Goal: Information Seeking & Learning: Check status

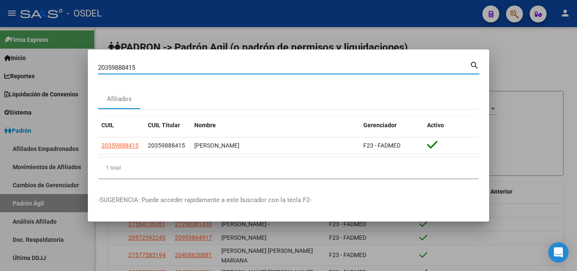
drag, startPoint x: 139, startPoint y: 68, endPoint x: 47, endPoint y: 57, distance: 91.8
click at [47, 57] on div "20359888415 Buscar (apellido, dni, cuil, nro traspaso, cuit, obra social) searc…" at bounding box center [288, 135] width 577 height 271
paste input "7 - 37541313 - 8"
click at [144, 68] on input "27 - 37541313 - 8" at bounding box center [284, 68] width 372 height 8
click at [140, 66] on input "27 - 37541313 -8" at bounding box center [284, 68] width 372 height 8
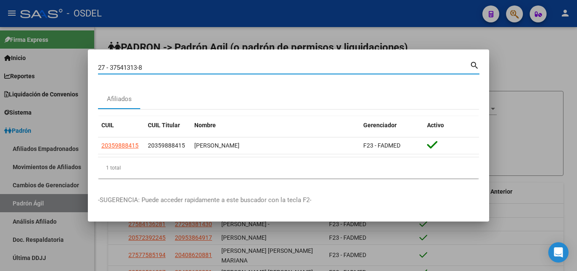
click at [111, 67] on input "27 - 37541313-8" at bounding box center [284, 68] width 372 height 8
click at [107, 68] on input "27 -37541313-8" at bounding box center [284, 68] width 372 height 8
click at [145, 65] on input "27-37541313-8" at bounding box center [284, 68] width 372 height 8
type input "27375413138"
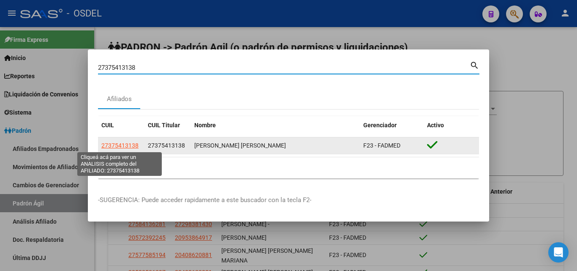
click at [128, 148] on span "27375413138" at bounding box center [119, 145] width 37 height 7
type textarea "27375413138"
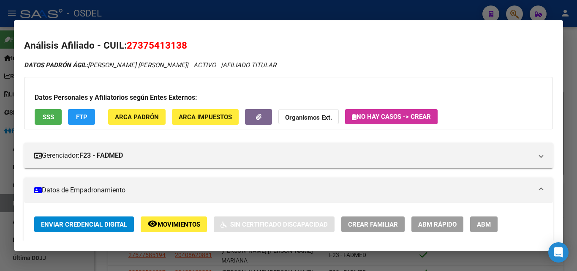
click at [57, 112] on button "SSS" at bounding box center [48, 117] width 27 height 16
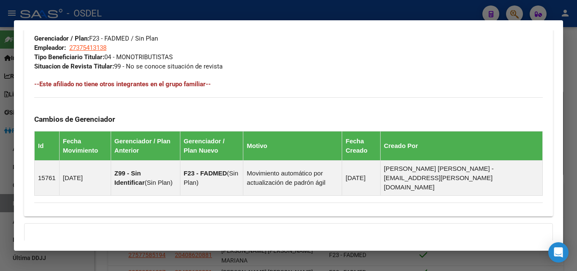
scroll to position [503, 0]
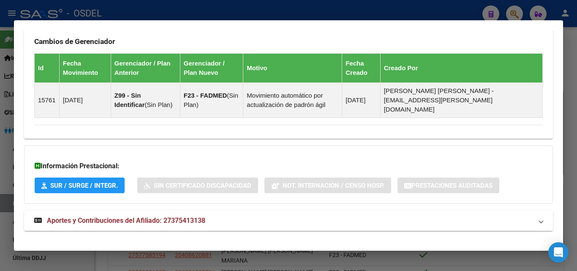
click at [119, 210] on mat-expansion-panel-header "Aportes y Contribuciones del Afiliado: 27375413138" at bounding box center [288, 220] width 529 height 20
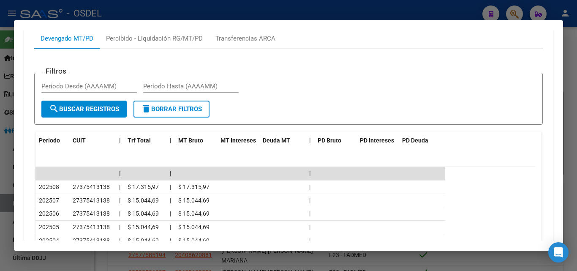
scroll to position [756, 0]
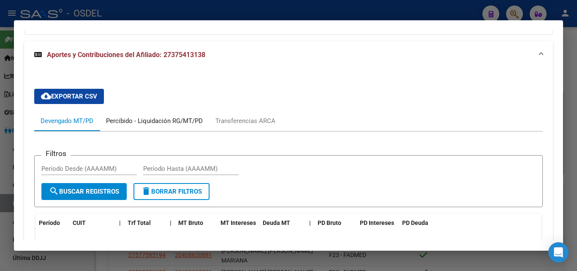
click at [163, 116] on div "Percibido - Liquidación RG/MT/PD" at bounding box center [154, 120] width 97 height 9
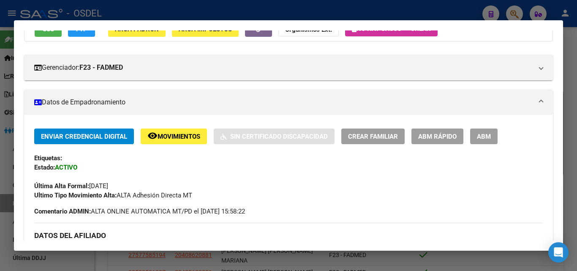
scroll to position [0, 0]
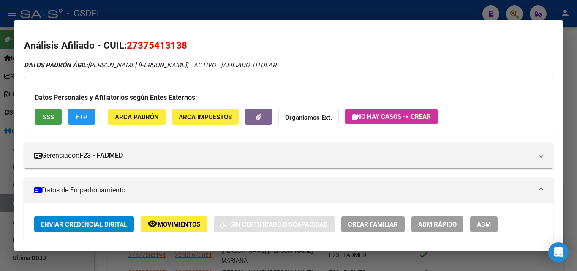
click at [52, 115] on span "SSS" at bounding box center [48, 117] width 11 height 8
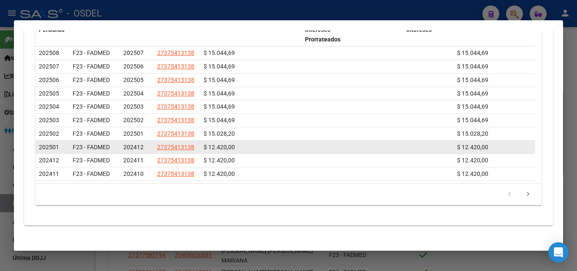
scroll to position [676, 0]
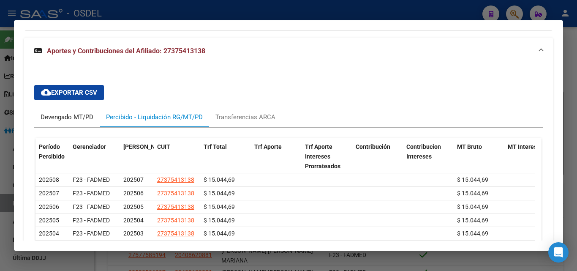
click at [66, 112] on div "Devengado MT/PD" at bounding box center [67, 116] width 53 height 9
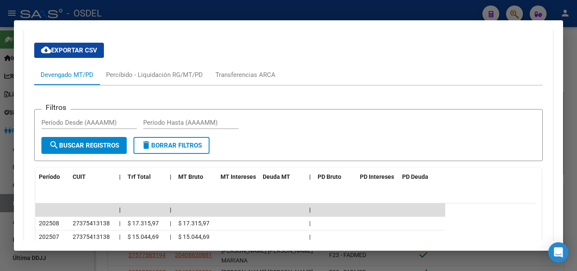
scroll to position [760, 0]
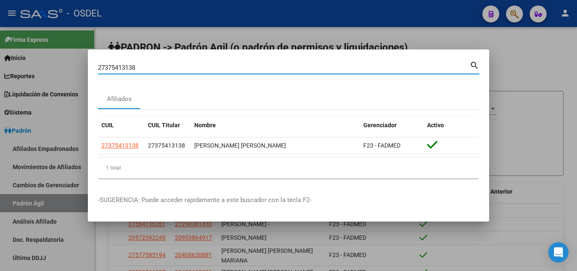
drag, startPoint x: 150, startPoint y: 66, endPoint x: 52, endPoint y: 66, distance: 98.8
click at [52, 66] on div "27375413138 Buscar (apellido, dni, cuil, nro traspaso, cuit, obra social) searc…" at bounding box center [288, 135] width 577 height 271
paste input "041586299"
type input "20415862998"
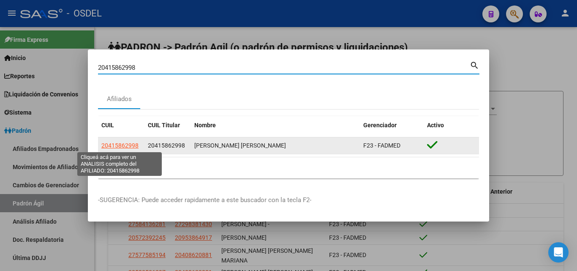
click at [130, 143] on span "20415862998" at bounding box center [119, 145] width 37 height 7
type textarea "20415862998"
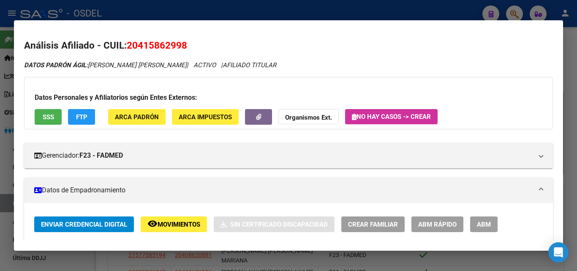
click at [39, 120] on button "SSS" at bounding box center [48, 117] width 27 height 16
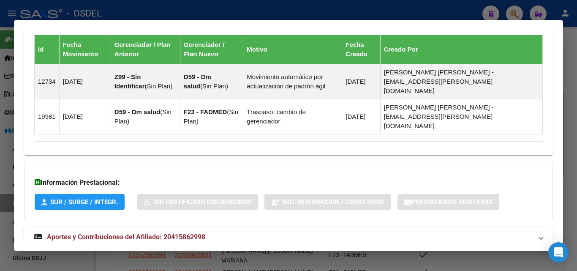
scroll to position [529, 0]
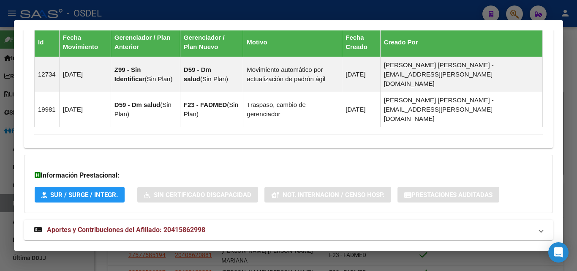
click at [71, 225] on span "Aportes y Contribuciones del Afiliado: 20415862998" at bounding box center [126, 229] width 158 height 8
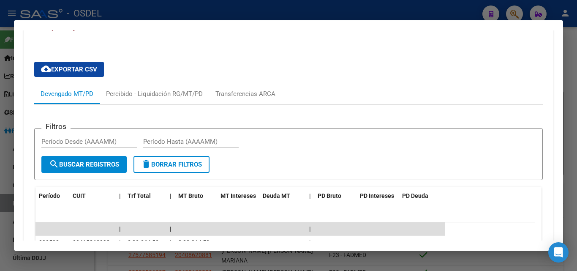
scroll to position [747, 0]
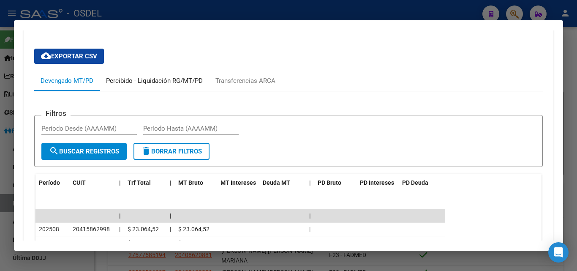
click at [154, 76] on div "Percibido - Liquidación RG/MT/PD" at bounding box center [154, 80] width 97 height 9
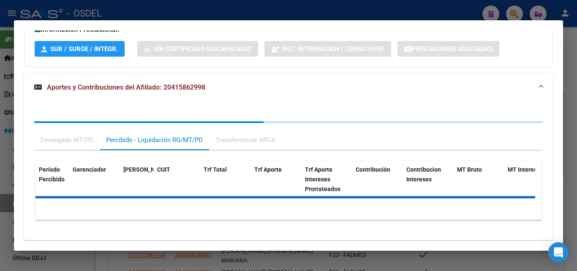
scroll to position [707, 0]
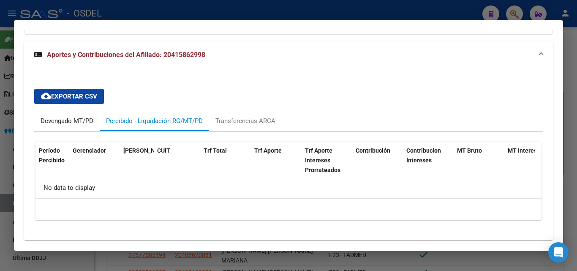
click at [88, 116] on div "Devengado MT/PD" at bounding box center [67, 120] width 53 height 9
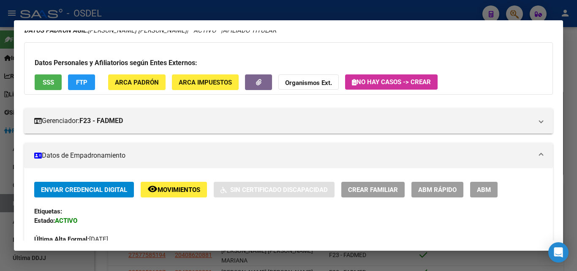
scroll to position [0, 0]
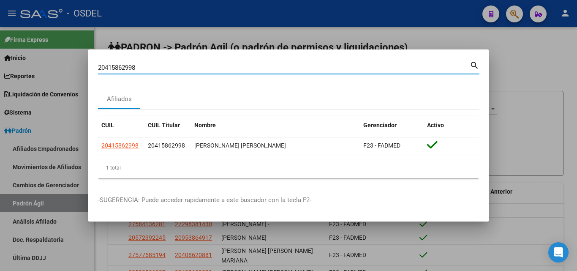
drag, startPoint x: 138, startPoint y: 68, endPoint x: 97, endPoint y: 67, distance: 41.0
click at [97, 67] on mat-dialog-content "20415862998 Buscar (apellido, dni, cuil, [PERSON_NAME], cuit, obra social) sear…" at bounding box center [288, 122] width 401 height 125
paste input "267603139"
type input "20267603139"
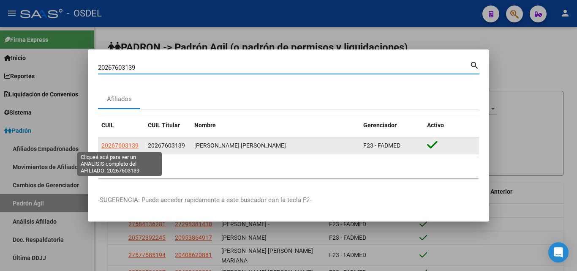
click at [121, 144] on span "20267603139" at bounding box center [119, 145] width 37 height 7
type textarea "20267603139"
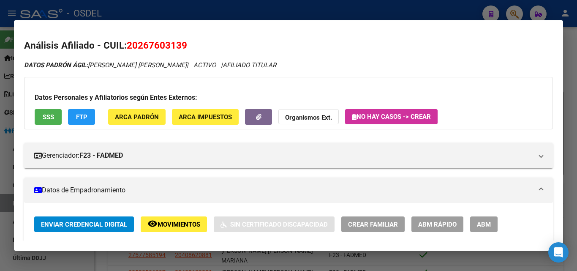
click at [49, 117] on span "SSS" at bounding box center [48, 117] width 11 height 8
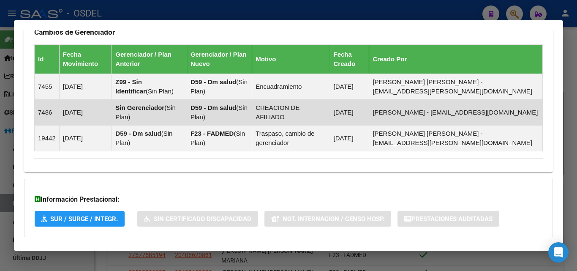
scroll to position [639, 0]
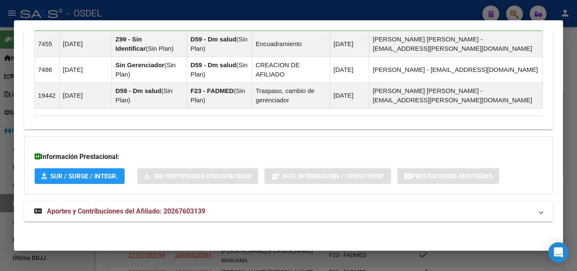
click at [95, 214] on span "Aportes y Contribuciones del Afiliado: 20267603139" at bounding box center [126, 211] width 158 height 8
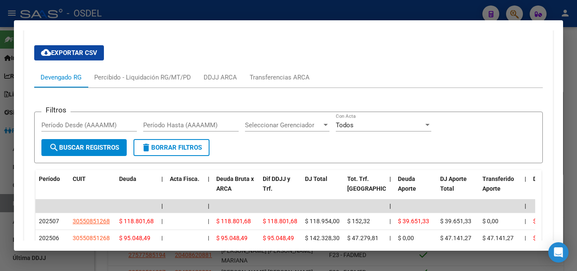
scroll to position [850, 0]
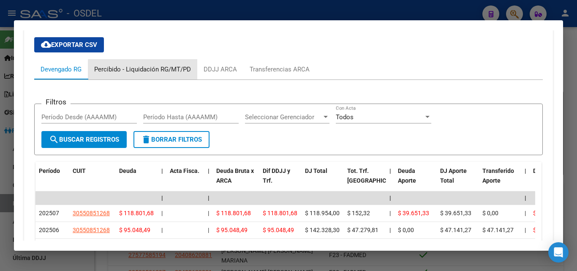
click at [156, 71] on div "Percibido - Liquidación RG/MT/PD" at bounding box center [142, 69] width 97 height 9
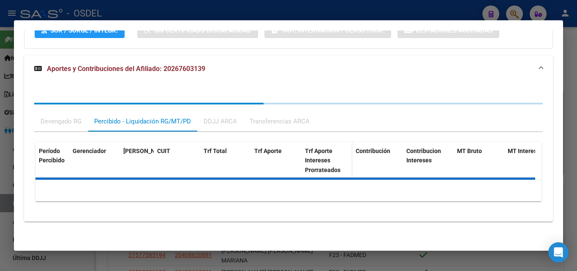
scroll to position [818, 0]
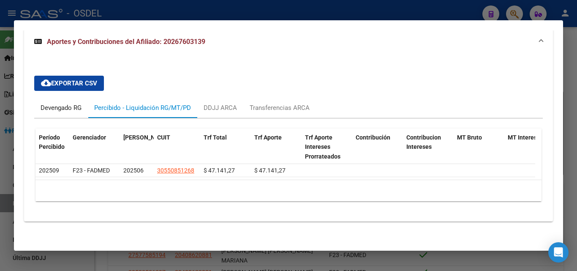
click at [63, 103] on div "Devengado RG" at bounding box center [61, 107] width 41 height 9
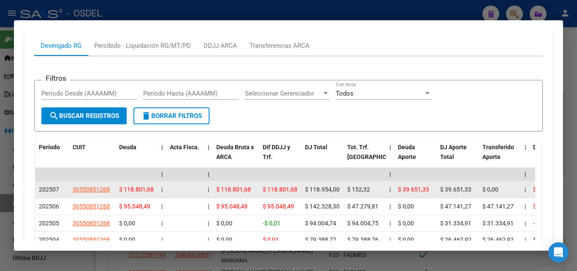
scroll to position [861, 0]
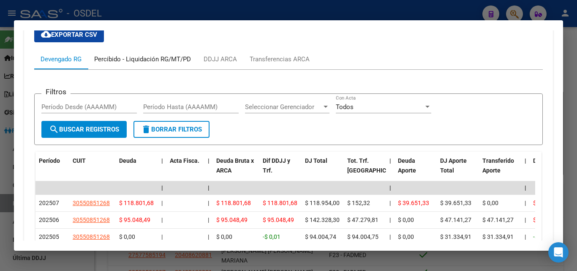
click at [146, 61] on div "Percibido - Liquidación RG/MT/PD" at bounding box center [142, 58] width 97 height 9
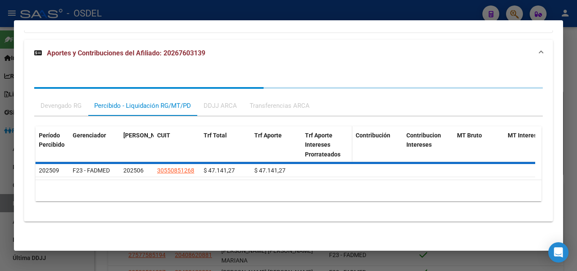
scroll to position [818, 0]
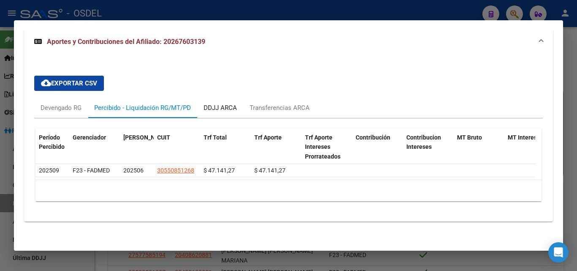
click at [229, 103] on div "DDJJ ARCA" at bounding box center [220, 107] width 33 height 9
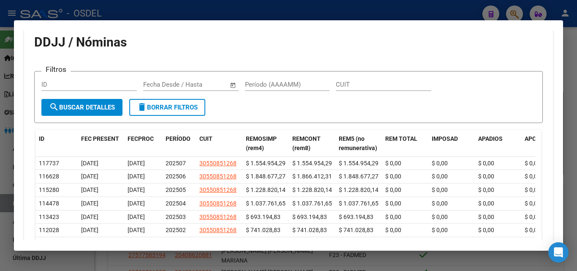
scroll to position [861, 0]
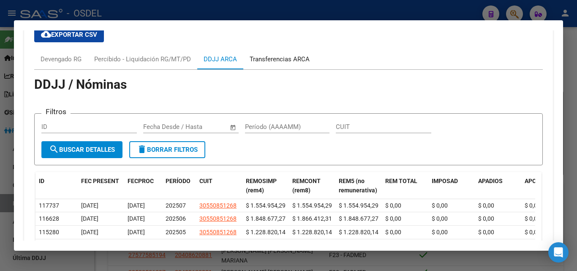
click at [280, 60] on div "Transferencias ARCA" at bounding box center [280, 58] width 60 height 9
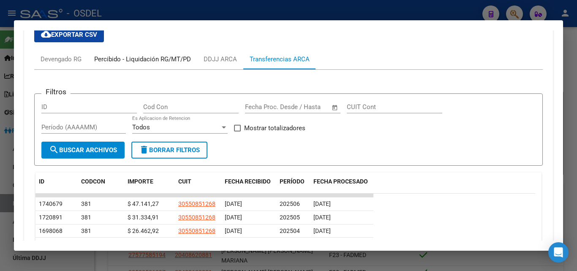
click at [155, 58] on div "Percibido - Liquidación RG/MT/PD" at bounding box center [142, 58] width 97 height 9
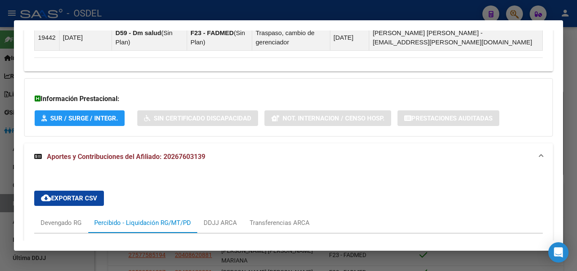
scroll to position [607, 0]
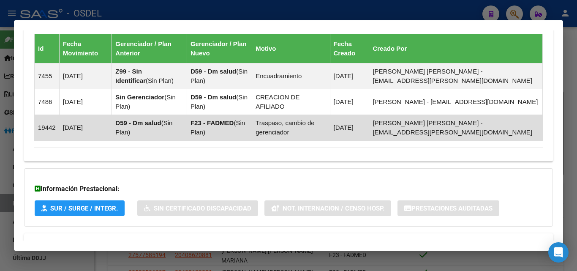
drag, startPoint x: 118, startPoint y: 124, endPoint x: 522, endPoint y: 138, distance: 403.9
click at [522, 138] on tr "19442 [DATE] D59 - [PERSON_NAME] ( Sin Plan ) F23 - FADMED ( Sin Plan ) Traspas…" at bounding box center [289, 127] width 508 height 26
drag, startPoint x: 61, startPoint y: 128, endPoint x: 482, endPoint y: 136, distance: 421.1
click at [482, 136] on tr "19442 [DATE] D59 - [PERSON_NAME] ( Sin Plan ) F23 - FADMED ( Sin Plan ) Traspas…" at bounding box center [289, 127] width 508 height 26
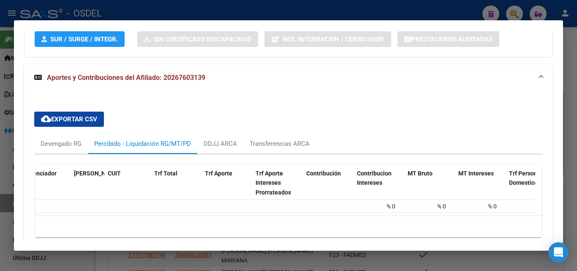
scroll to position [0, 0]
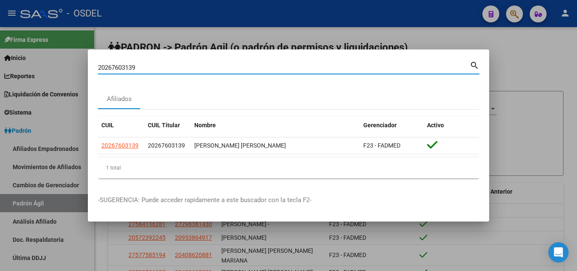
drag, startPoint x: 138, startPoint y: 68, endPoint x: 62, endPoint y: 68, distance: 75.2
click at [62, 68] on div "20267603139 Buscar (apellido, dni, cuil, nro traspaso, cuit, obra social) searc…" at bounding box center [288, 135] width 577 height 271
type input "95798392"
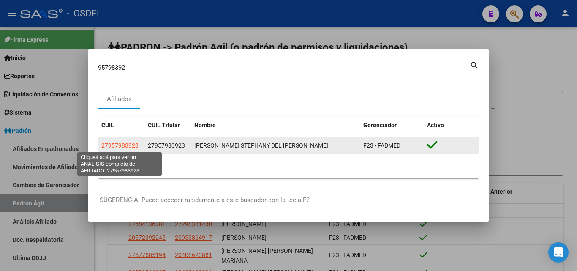
click at [130, 142] on span "27957983923" at bounding box center [119, 145] width 37 height 7
type textarea "27957983923"
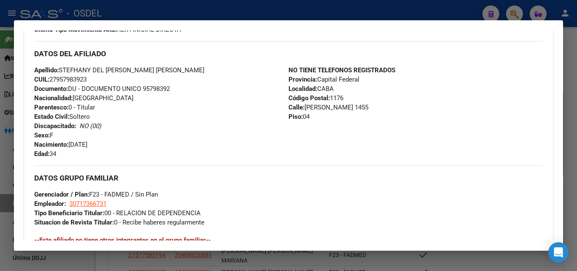
scroll to position [487, 0]
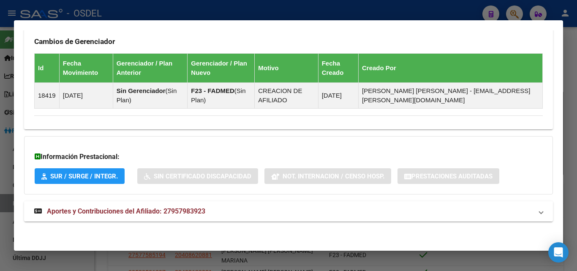
click at [109, 210] on span "Aportes y Contribuciones del Afiliado: 27957983923" at bounding box center [126, 211] width 158 height 8
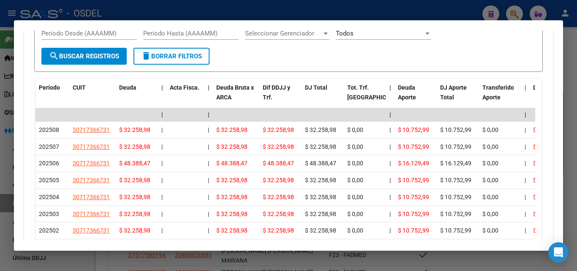
scroll to position [782, 0]
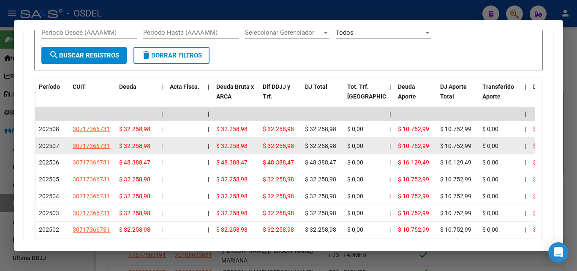
drag, startPoint x: 212, startPoint y: 117, endPoint x: 197, endPoint y: 143, distance: 30.3
click at [197, 143] on datatable-scroller "| | | | | | | | | | | | | 202508 30717366731 $ 32.258,98 | | $ 32.258,98 $ 32.2…" at bounding box center [285, 197] width 500 height 181
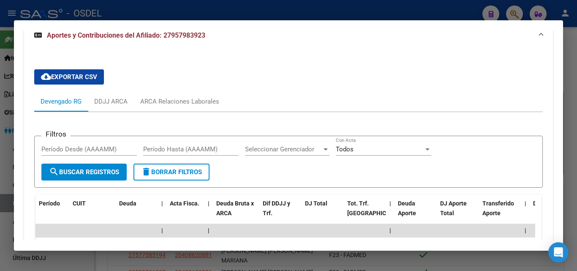
scroll to position [656, 0]
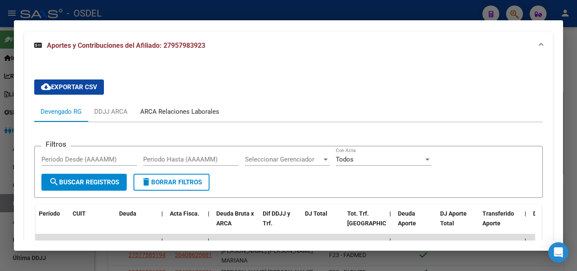
click at [175, 107] on div "ARCA Relaciones Laborales" at bounding box center [179, 111] width 79 height 9
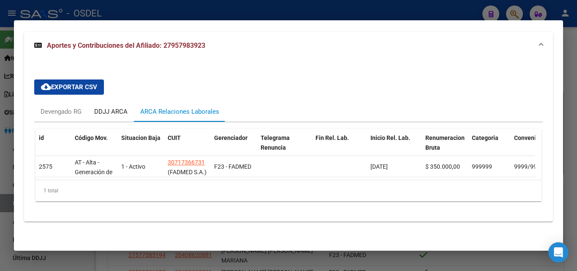
click at [107, 109] on div "DDJJ ARCA" at bounding box center [110, 111] width 33 height 9
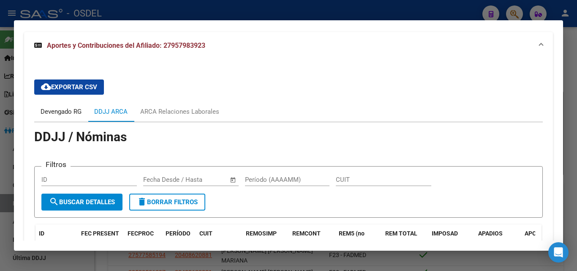
click at [74, 108] on div "Devengado RG" at bounding box center [61, 111] width 41 height 9
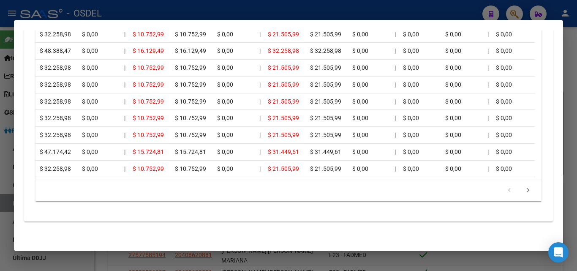
scroll to position [0, 0]
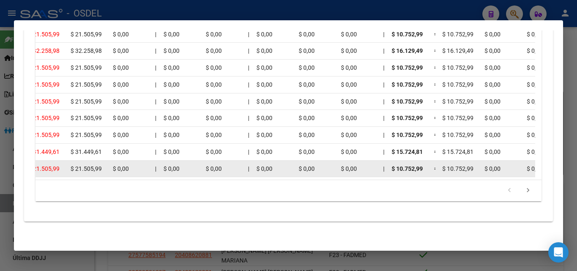
drag, startPoint x: 40, startPoint y: 161, endPoint x: 534, endPoint y: 168, distance: 494.1
click at [534, 168] on div "202411 30717366731 $ 32.258,98 | | $ 32.258,98 $ 32.258,98 $ 32.258,98 $ 0,00 |…" at bounding box center [426, 168] width 1790 height 17
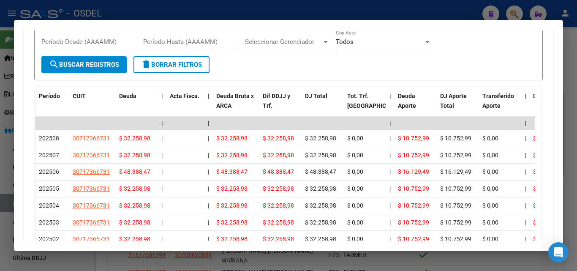
scroll to position [778, 0]
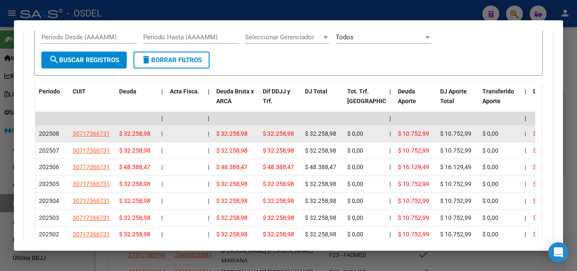
drag, startPoint x: 35, startPoint y: 131, endPoint x: 443, endPoint y: 138, distance: 407.5
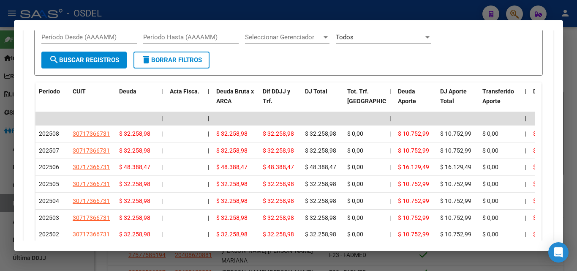
click at [411, 111] on datatable-header "Período CUIT Deuda | Acta Fisca. | Deuda Bruta x ARCA Dif DDJJ y Trf. DJ Total …" at bounding box center [285, 97] width 500 height 30
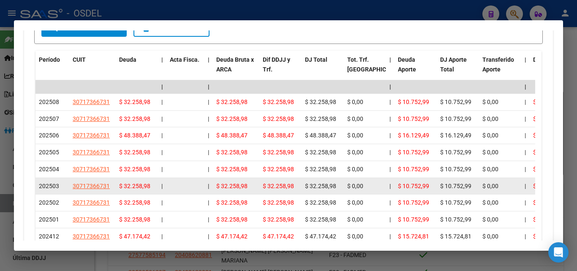
scroll to position [905, 0]
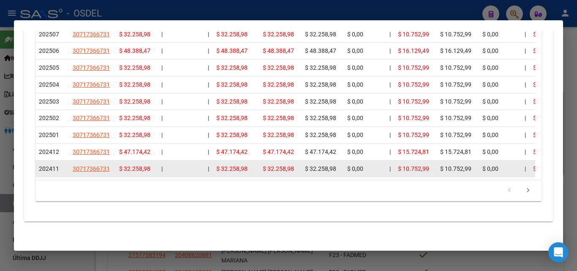
drag, startPoint x: 38, startPoint y: 159, endPoint x: 435, endPoint y: 158, distance: 396.9
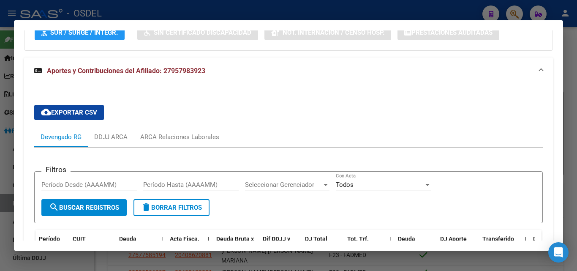
scroll to position [524, 0]
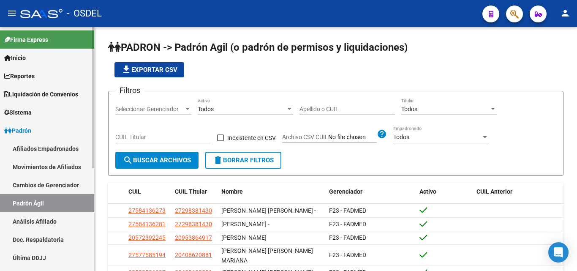
click at [42, 98] on span "Liquidación de Convenios" at bounding box center [41, 94] width 74 height 9
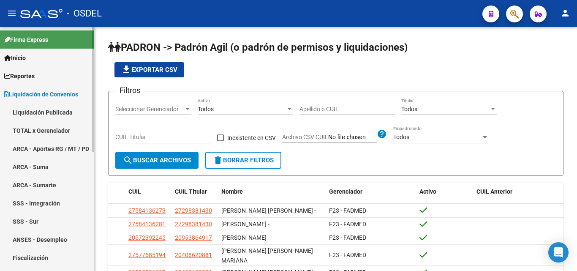
click at [39, 127] on link "TOTAL x Gerenciador" at bounding box center [47, 130] width 94 height 18
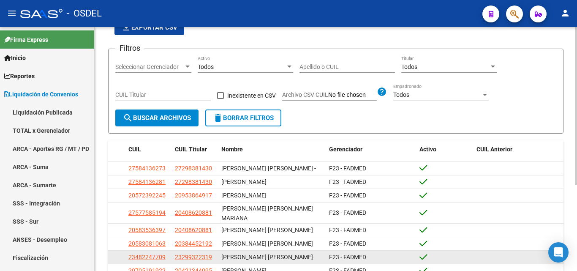
scroll to position [0, 0]
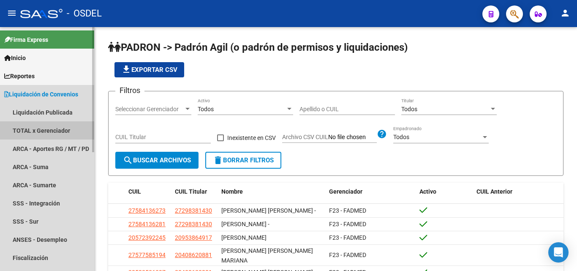
click at [54, 124] on link "TOTAL x Gerenciador" at bounding box center [47, 130] width 94 height 18
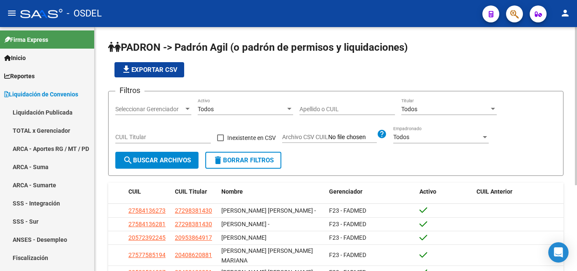
click at [163, 108] on span "Seleccionar Gerenciador" at bounding box center [149, 109] width 68 height 7
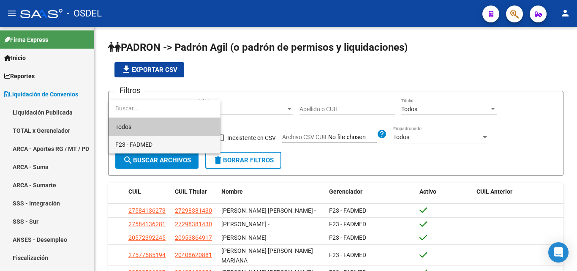
click at [155, 138] on span "F23 - FADMED" at bounding box center [164, 145] width 98 height 18
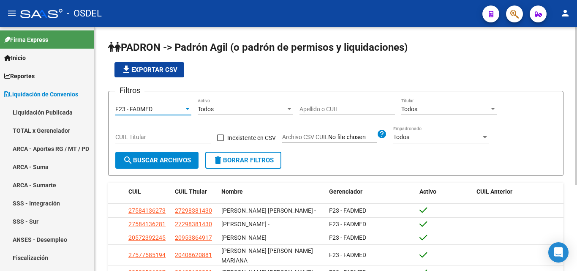
click at [288, 106] on div at bounding box center [289, 109] width 8 height 7
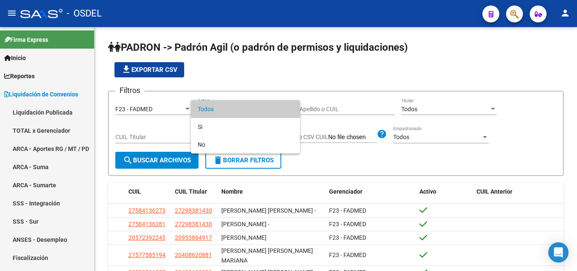
click at [287, 106] on span "Todos" at bounding box center [245, 109] width 95 height 18
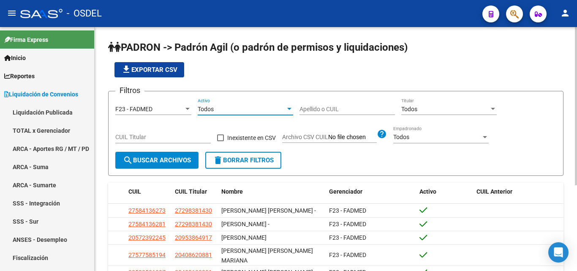
click at [426, 113] on div "Todos Titular" at bounding box center [448, 106] width 95 height 17
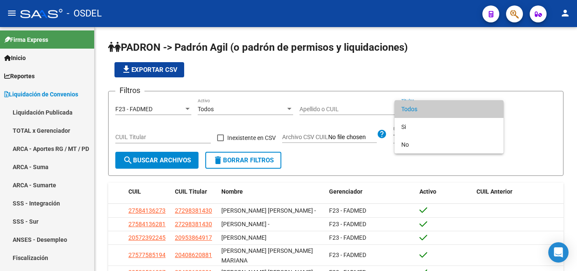
click at [432, 112] on span "Todos" at bounding box center [448, 109] width 95 height 18
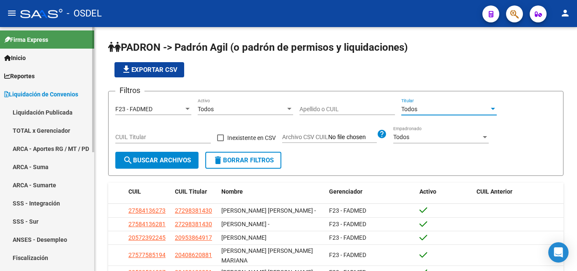
click at [64, 107] on link "Liquidación Publicada" at bounding box center [47, 112] width 94 height 18
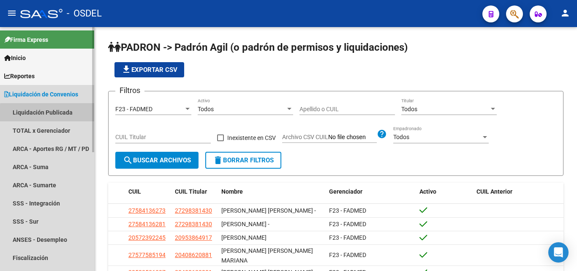
click at [53, 117] on link "Liquidación Publicada" at bounding box center [47, 112] width 94 height 18
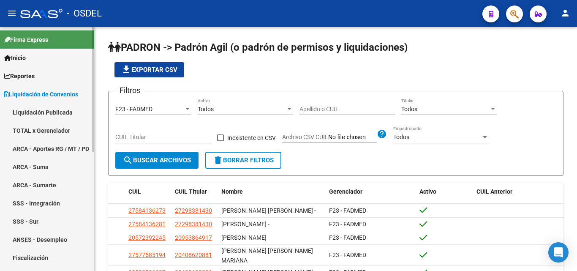
click at [46, 133] on link "TOTAL x Gerenciador" at bounding box center [47, 130] width 94 height 18
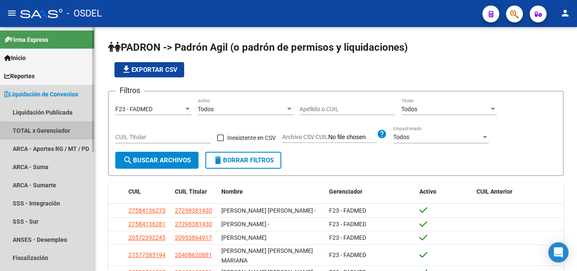
click at [49, 130] on link "TOTAL x Gerenciador" at bounding box center [47, 130] width 94 height 18
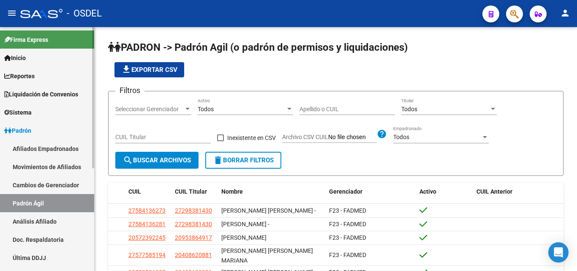
click at [43, 95] on span "Liquidación de Convenios" at bounding box center [41, 94] width 74 height 9
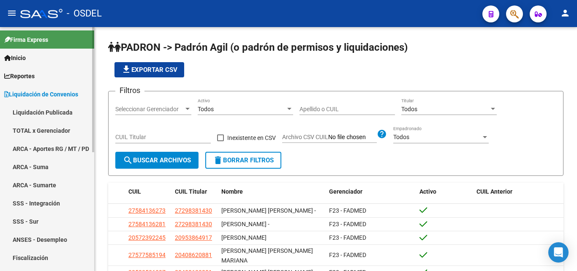
click at [43, 110] on link "Liquidación Publicada" at bounding box center [47, 112] width 94 height 18
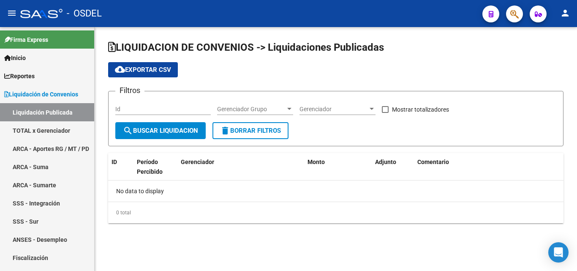
checkbox input "true"
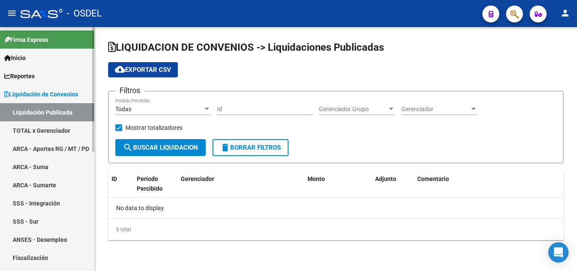
click at [56, 123] on link "TOTAL x Gerenciador" at bounding box center [47, 130] width 94 height 18
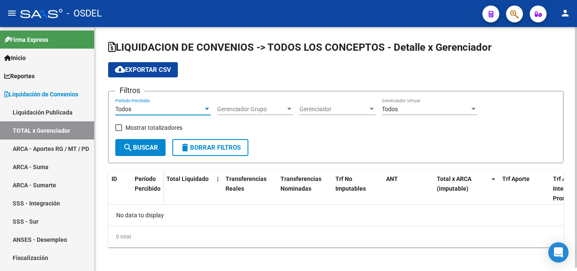
click at [148, 109] on div "Todos" at bounding box center [159, 109] width 88 height 7
checkbox input "true"
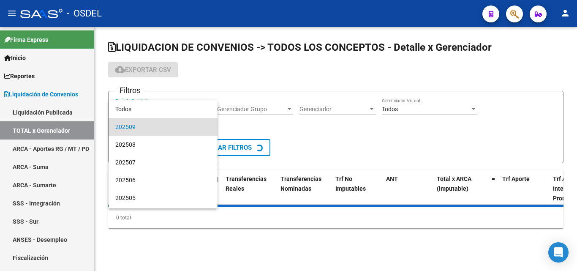
click at [144, 125] on span "202509" at bounding box center [162, 127] width 95 height 18
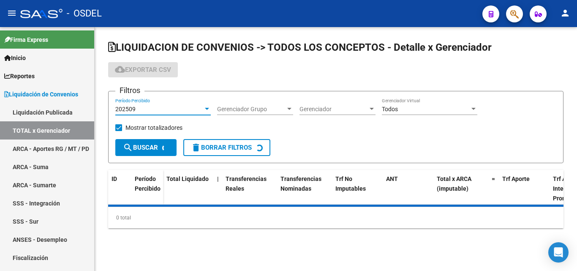
click at [294, 128] on div "Filtros 202509 Período Percibido Gerenciador Grupo Gerenciador Grupo Gerenciado…" at bounding box center [335, 118] width 441 height 41
click at [164, 112] on div "202509" at bounding box center [159, 109] width 88 height 7
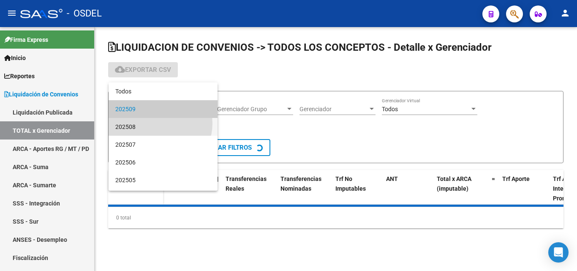
click at [158, 123] on span "202508" at bounding box center [162, 127] width 95 height 18
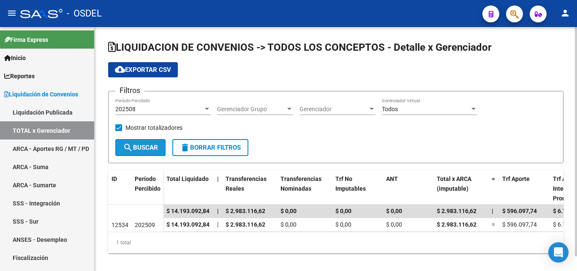
click at [151, 148] on span "search Buscar" at bounding box center [140, 148] width 35 height 8
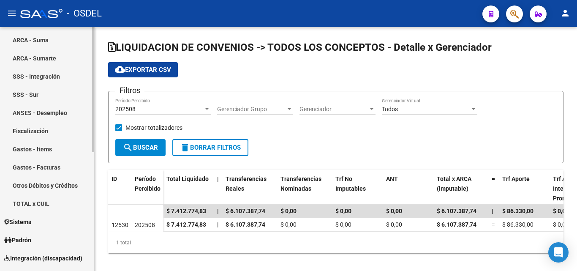
scroll to position [42, 0]
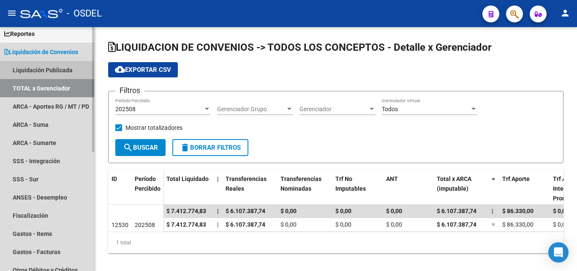
click at [57, 69] on link "Liquidación Publicada" at bounding box center [47, 70] width 94 height 18
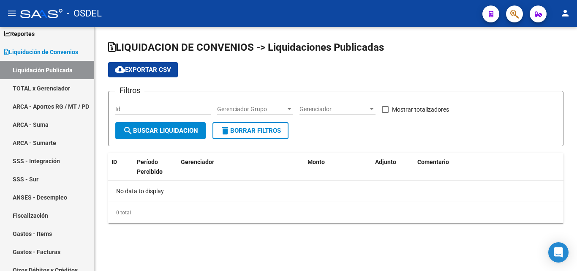
checkbox input "true"
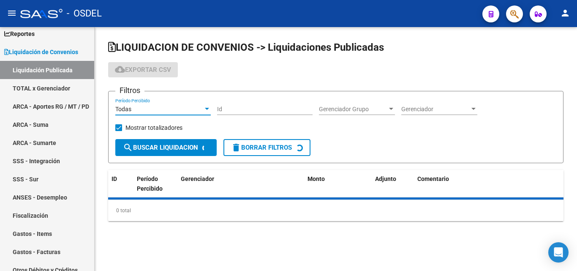
click at [189, 109] on div "Todas" at bounding box center [159, 109] width 88 height 7
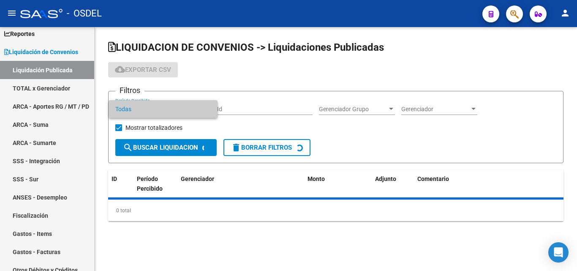
click at [188, 109] on span "Todas" at bounding box center [162, 109] width 95 height 18
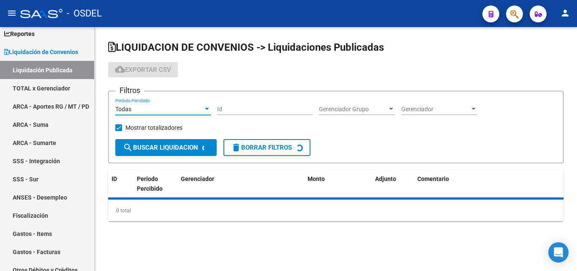
click at [387, 113] on div "Gerenciador Grupo Gerenciador Grupo" at bounding box center [357, 106] width 76 height 17
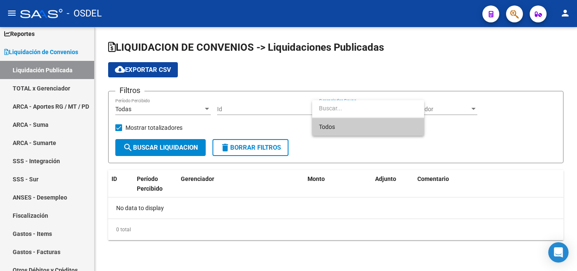
click at [396, 158] on div at bounding box center [288, 135] width 577 height 271
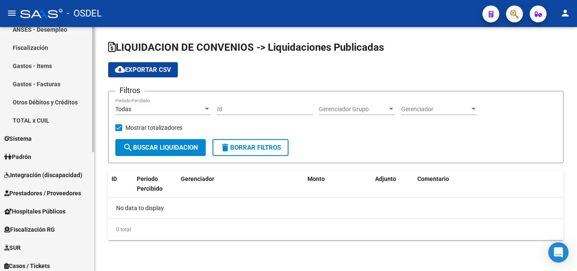
scroll to position [232, 0]
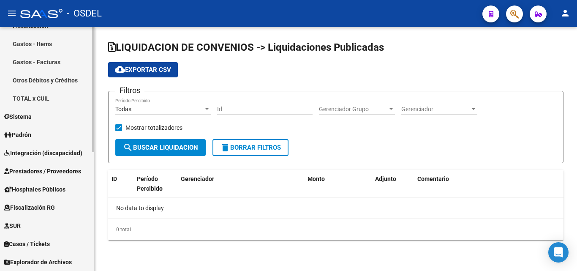
click at [36, 130] on link "Padrón" at bounding box center [47, 134] width 94 height 18
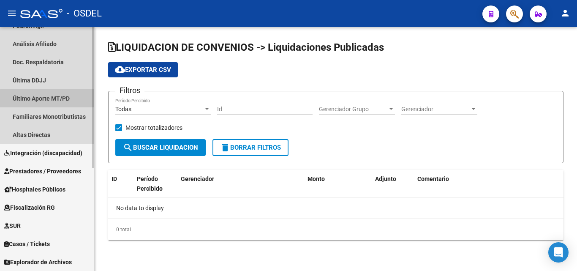
click at [57, 99] on link "Último Aporte MT/PD" at bounding box center [47, 98] width 94 height 18
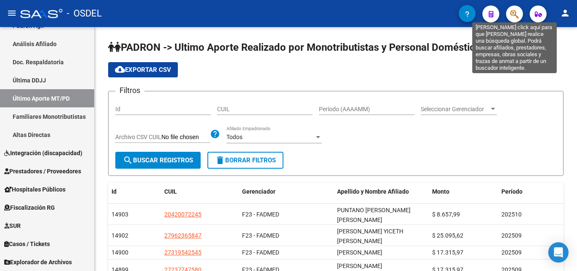
click at [515, 17] on icon "button" at bounding box center [514, 14] width 8 height 10
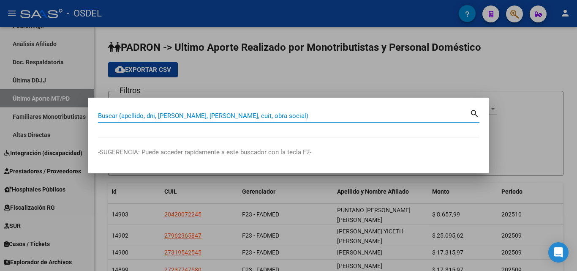
click at [166, 117] on input "Buscar (apellido, dni, [PERSON_NAME], [PERSON_NAME], cuit, obra social)" at bounding box center [284, 116] width 372 height 8
paste input "20267603139"
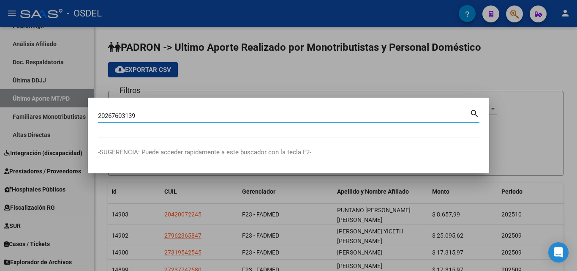
type input "20267603139"
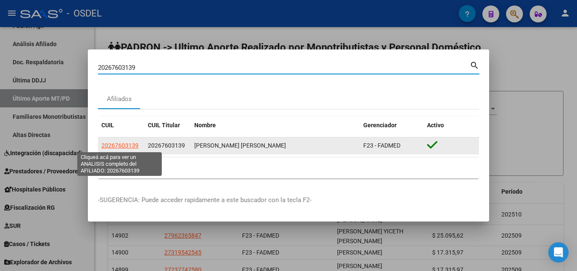
click at [128, 144] on span "20267603139" at bounding box center [119, 145] width 37 height 7
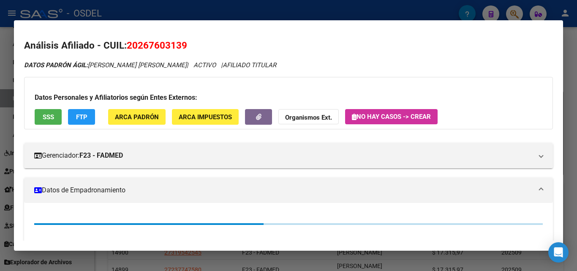
click at [52, 116] on span "SSS" at bounding box center [48, 117] width 11 height 8
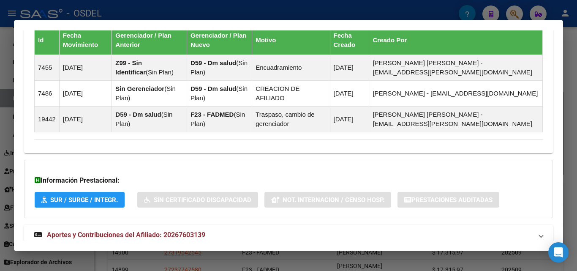
scroll to position [639, 0]
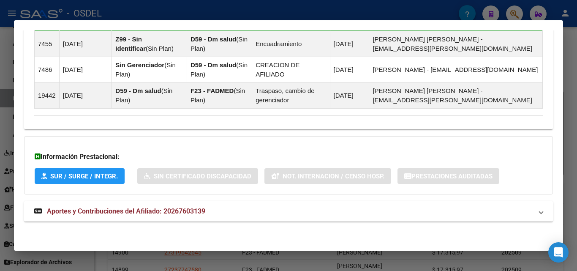
click at [158, 209] on span "Aportes y Contribuciones del Afiliado: 20267603139" at bounding box center [126, 211] width 158 height 8
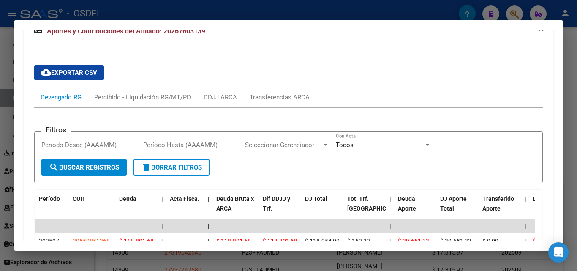
scroll to position [808, 0]
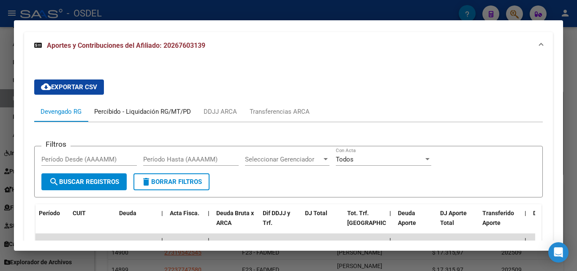
click at [158, 106] on div "Percibido - Liquidación RG/MT/PD" at bounding box center [142, 111] width 109 height 20
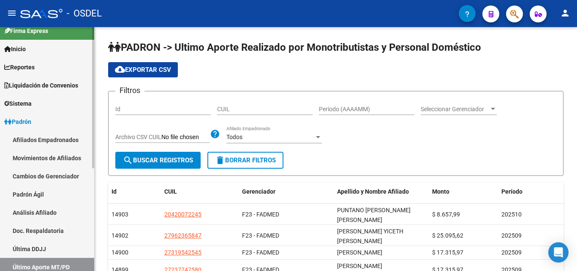
scroll to position [0, 0]
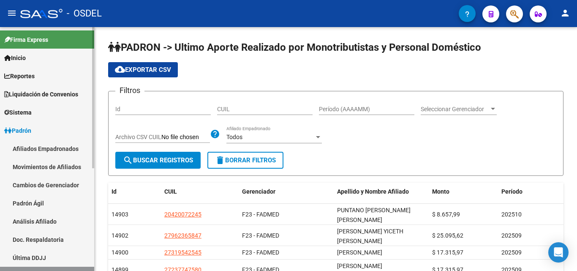
click at [49, 90] on span "Liquidación de Convenios" at bounding box center [41, 94] width 74 height 9
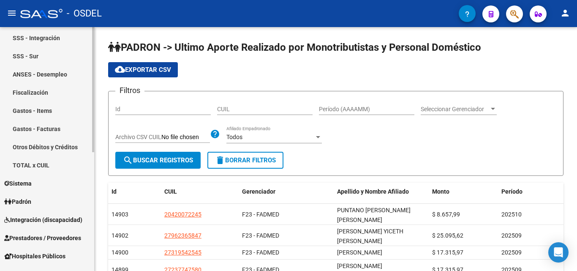
scroll to position [169, 0]
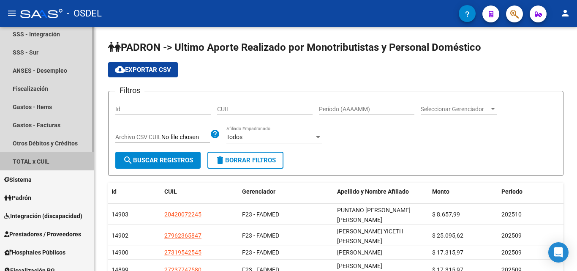
click at [41, 160] on link "TOTAL x CUIL" at bounding box center [47, 161] width 94 height 18
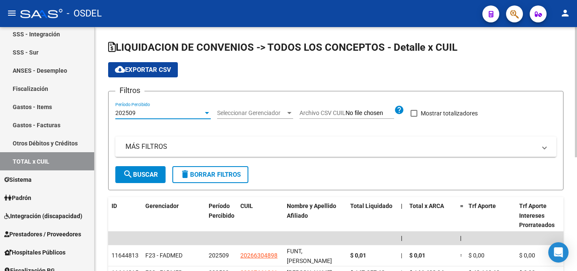
click at [205, 113] on div at bounding box center [207, 113] width 4 height 2
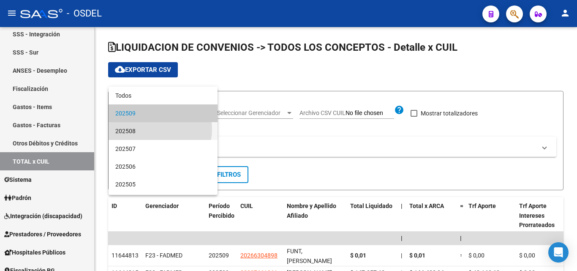
click at [149, 129] on span "202508" at bounding box center [162, 131] width 95 height 18
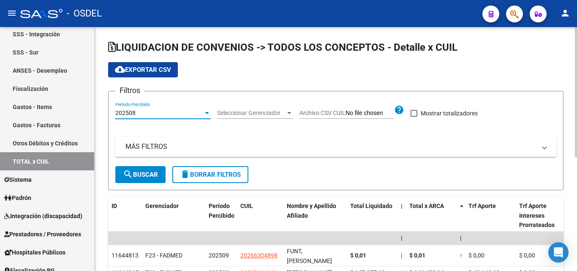
click at [415, 114] on span at bounding box center [413, 113] width 7 height 7
click at [414, 117] on input "Mostrar totalizadores" at bounding box center [413, 117] width 0 height 0
click at [415, 113] on span at bounding box center [413, 113] width 7 height 7
click at [414, 117] on input "Mostrar totalizadores" at bounding box center [413, 117] width 0 height 0
click at [274, 114] on span "Seleccionar Gerenciador" at bounding box center [251, 112] width 68 height 7
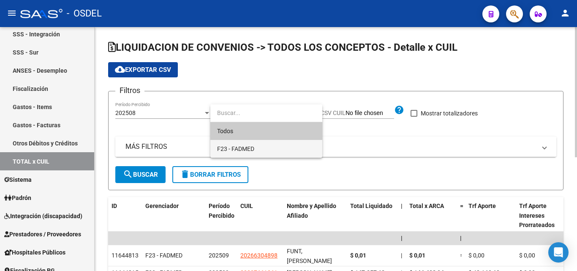
click at [263, 149] on span "F23 - FADMED" at bounding box center [266, 149] width 98 height 18
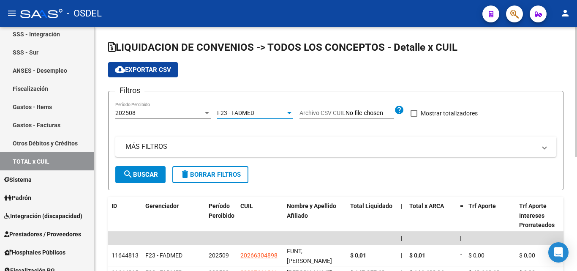
click at [132, 176] on mat-icon "search" at bounding box center [128, 174] width 10 height 10
click at [416, 116] on span at bounding box center [413, 113] width 7 height 7
click at [414, 117] on input "Mostrar totalizadores" at bounding box center [413, 117] width 0 height 0
checkbox input "true"
click at [147, 178] on span "search Buscar" at bounding box center [140, 175] width 35 height 8
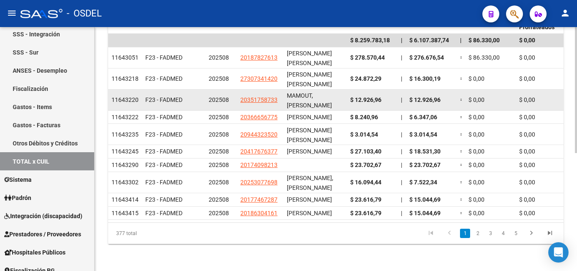
scroll to position [228, 0]
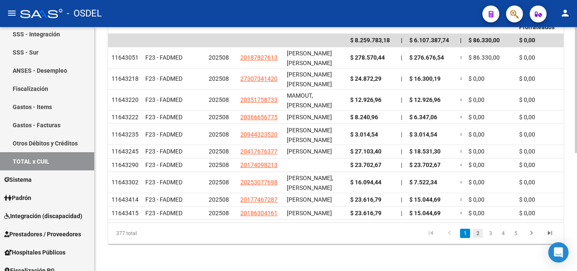
click at [479, 231] on link "2" at bounding box center [478, 232] width 10 height 9
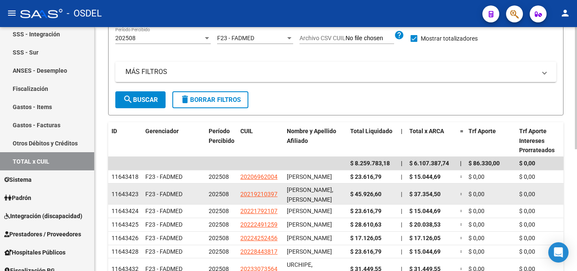
scroll to position [244, 0]
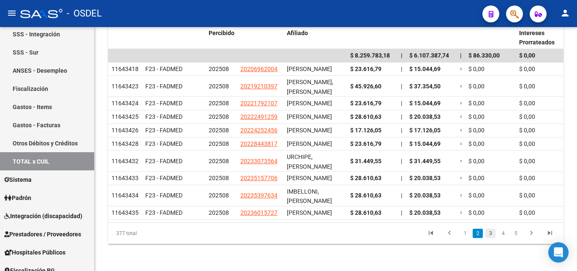
click at [494, 233] on link "3" at bounding box center [490, 232] width 10 height 9
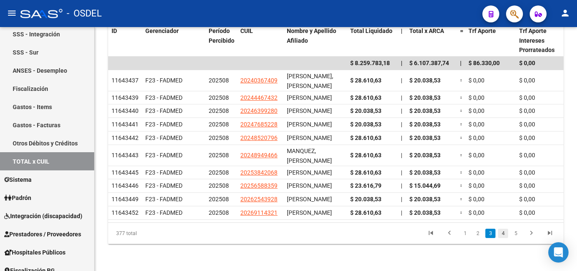
click at [505, 232] on link "4" at bounding box center [503, 232] width 10 height 9
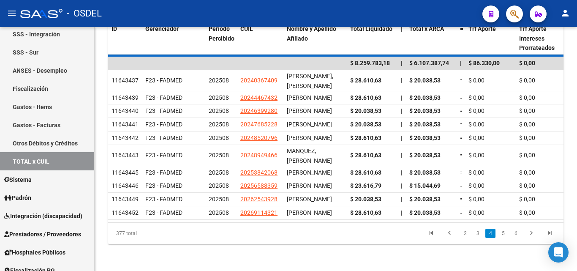
scroll to position [236, 0]
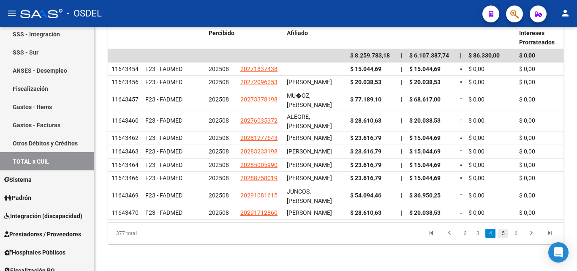
click at [503, 234] on link "5" at bounding box center [503, 232] width 10 height 9
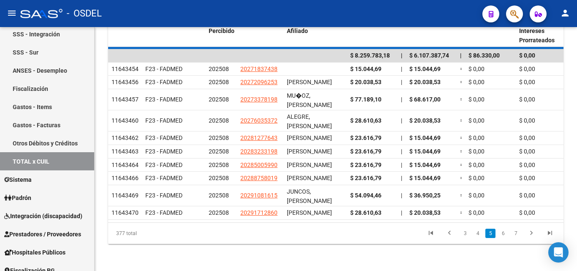
scroll to position [220, 0]
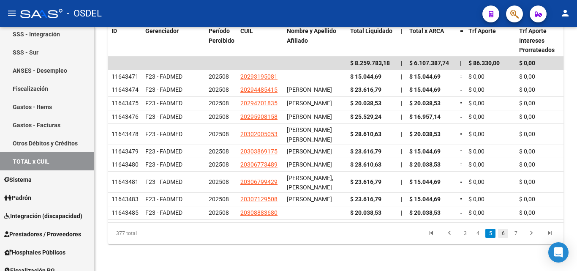
click at [504, 234] on link "6" at bounding box center [503, 232] width 10 height 9
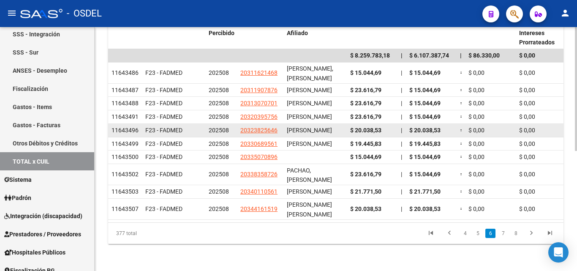
scroll to position [236, 0]
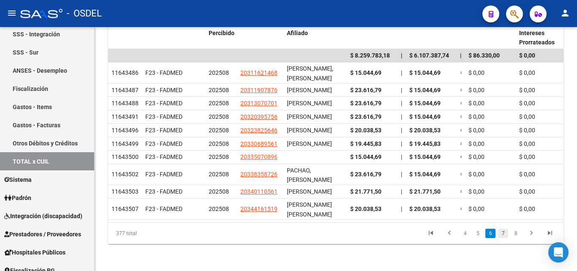
click at [502, 233] on link "7" at bounding box center [503, 232] width 10 height 9
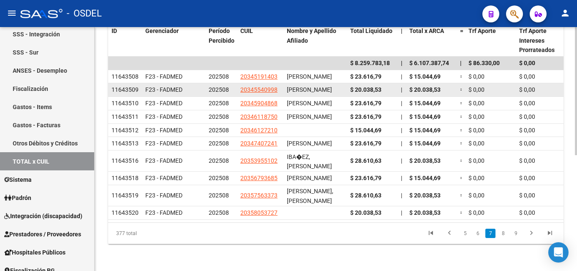
scroll to position [220, 0]
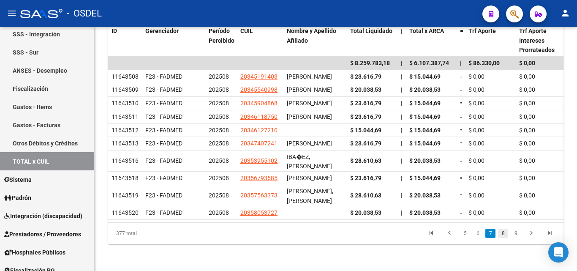
click at [500, 231] on link "8" at bounding box center [503, 232] width 10 height 9
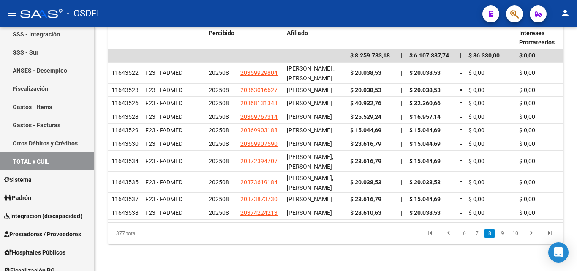
scroll to position [224, 0]
click at [503, 238] on link "9" at bounding box center [502, 232] width 10 height 9
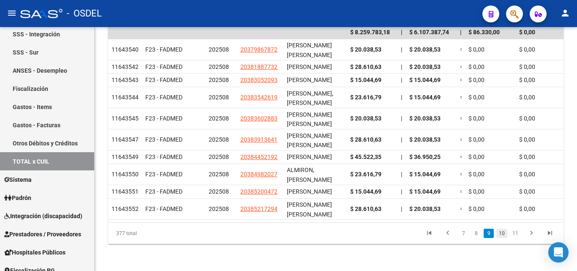
click at [503, 238] on link "10" at bounding box center [501, 232] width 11 height 9
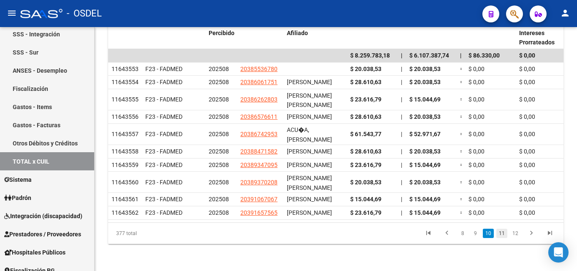
click at [503, 238] on link "11" at bounding box center [501, 232] width 11 height 9
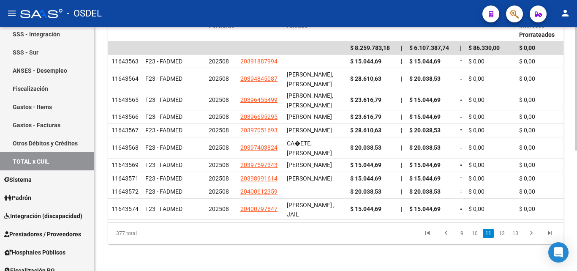
click at [503, 248] on div "LIQUIDACION DE CONVENIOS -> TODOS LOS CONCEPTOS - Detalle x CUIL cloud_download…" at bounding box center [336, 54] width 482 height 434
click at [501, 235] on link "12" at bounding box center [501, 232] width 11 height 9
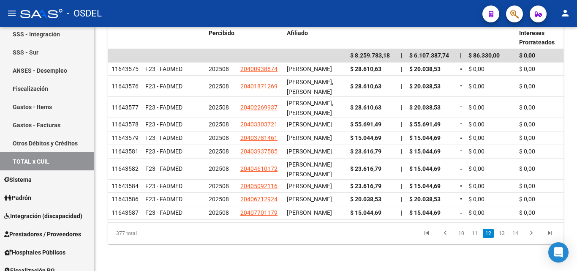
scroll to position [0, 398]
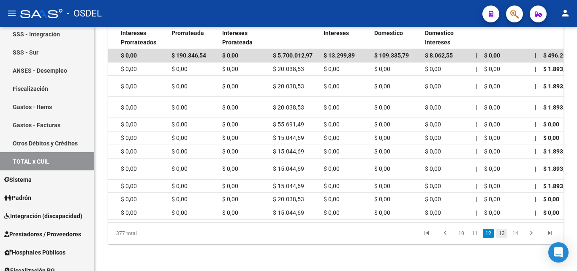
click at [501, 238] on link "13" at bounding box center [501, 232] width 11 height 9
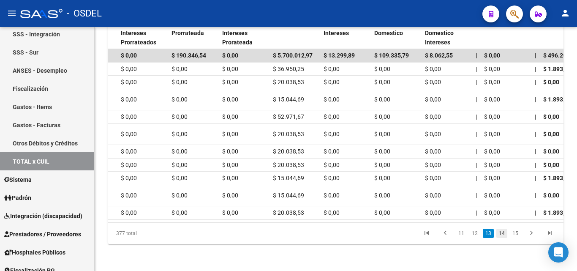
click at [504, 238] on link "14" at bounding box center [501, 232] width 11 height 9
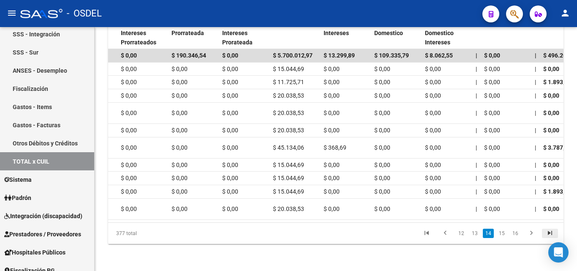
click at [548, 235] on icon "go to last page" at bounding box center [549, 234] width 11 height 10
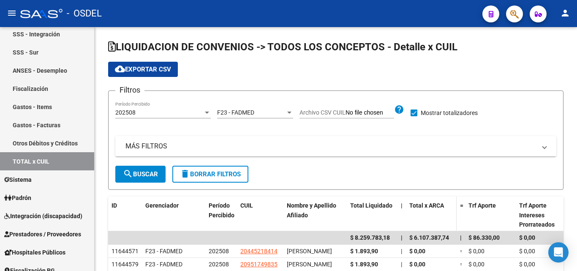
scroll to position [0, 0]
click at [146, 68] on span "cloud_download Exportar CSV" at bounding box center [143, 70] width 56 height 8
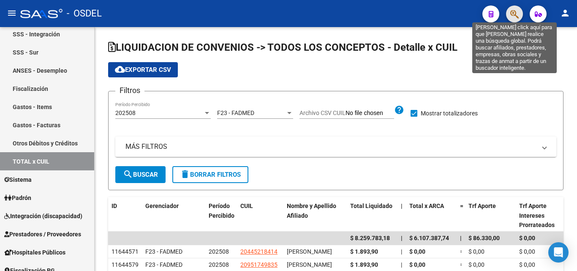
click at [511, 18] on icon "button" at bounding box center [514, 14] width 8 height 10
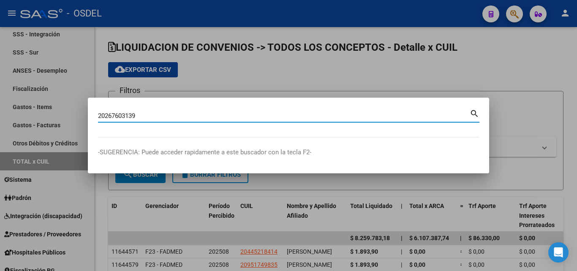
type input "20267603139"
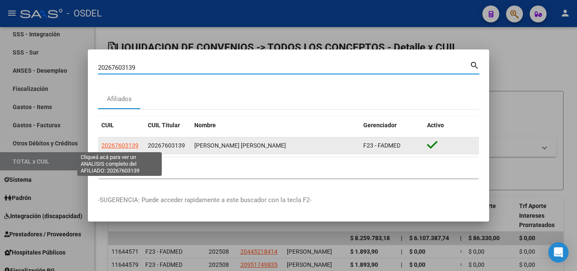
click at [111, 142] on span "20267603139" at bounding box center [119, 145] width 37 height 7
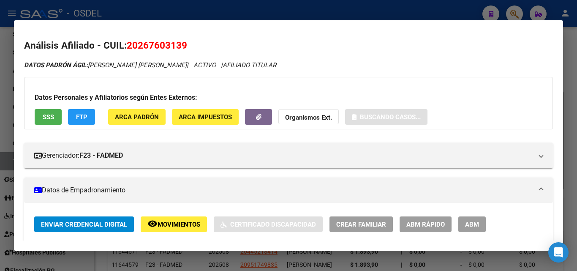
click at [53, 119] on span "SSS" at bounding box center [48, 117] width 11 height 8
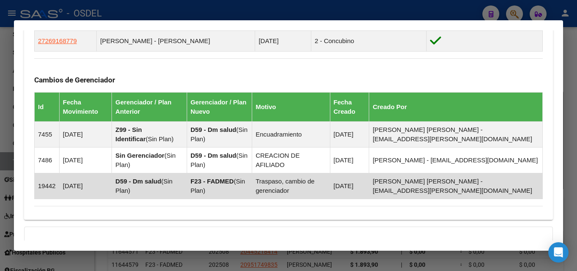
scroll to position [639, 0]
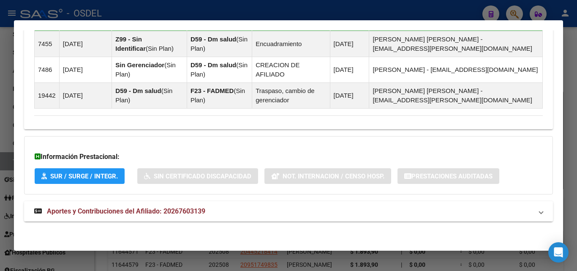
click at [111, 210] on span "Aportes y Contribuciones del Afiliado: 20267603139" at bounding box center [126, 211] width 158 height 8
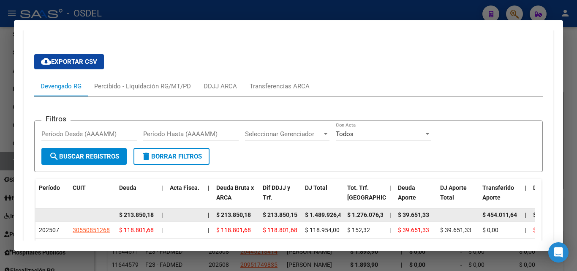
scroll to position [815, 0]
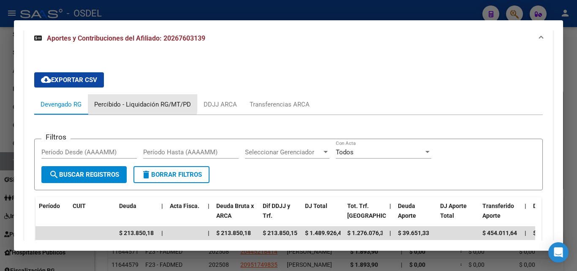
click at [137, 102] on div "Percibido - Liquidación RG/MT/PD" at bounding box center [142, 104] width 97 height 9
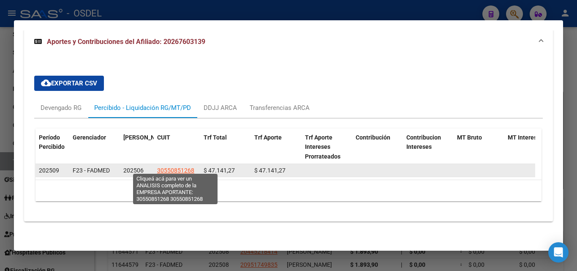
click at [167, 167] on span "30550851268" at bounding box center [175, 170] width 37 height 7
type textarea "30550851268"
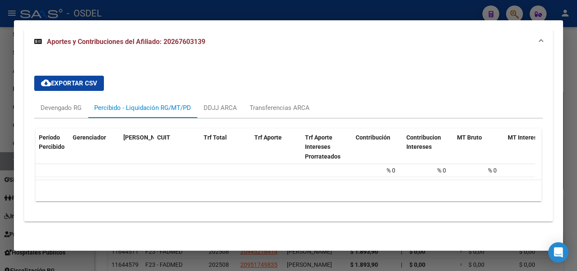
scroll to position [0, 0]
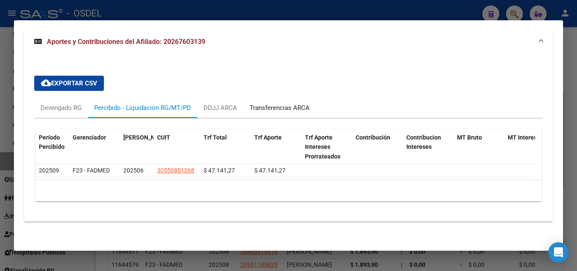
click at [272, 105] on div "Transferencias ARCA" at bounding box center [280, 107] width 60 height 9
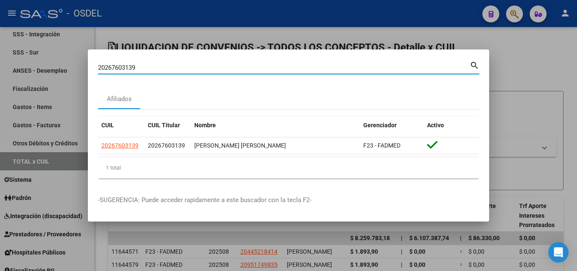
drag, startPoint x: 138, startPoint y: 67, endPoint x: 86, endPoint y: 69, distance: 52.0
click at [86, 69] on div "20267603139 Buscar (apellido, dni, cuil, nro traspaso, cuit, obra social) searc…" at bounding box center [288, 135] width 577 height 271
paste input "424734536"
type input "20424734536"
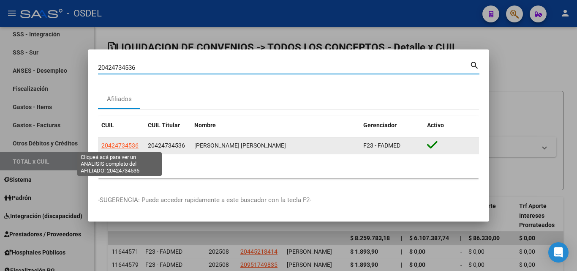
click at [121, 149] on span "20424734536" at bounding box center [119, 145] width 37 height 7
type textarea "20424734536"
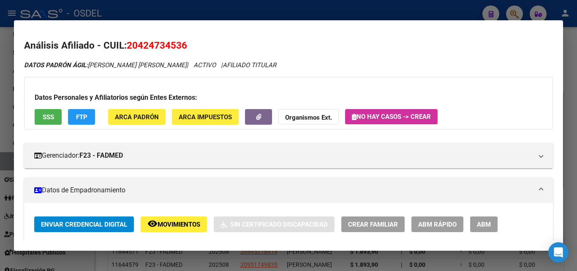
click at [46, 117] on span "SSS" at bounding box center [48, 117] width 11 height 8
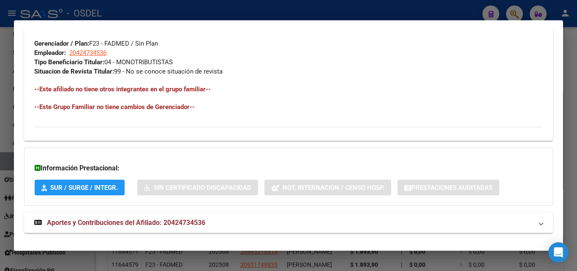
scroll to position [432, 0]
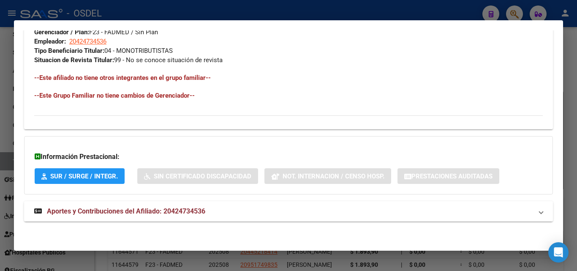
click at [141, 206] on strong "Aportes y Contribuciones del Afiliado: 20424734536" at bounding box center [119, 211] width 171 height 10
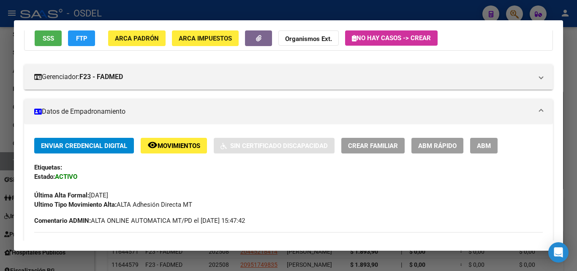
scroll to position [0, 0]
